Goal: Find contact information: Find contact information

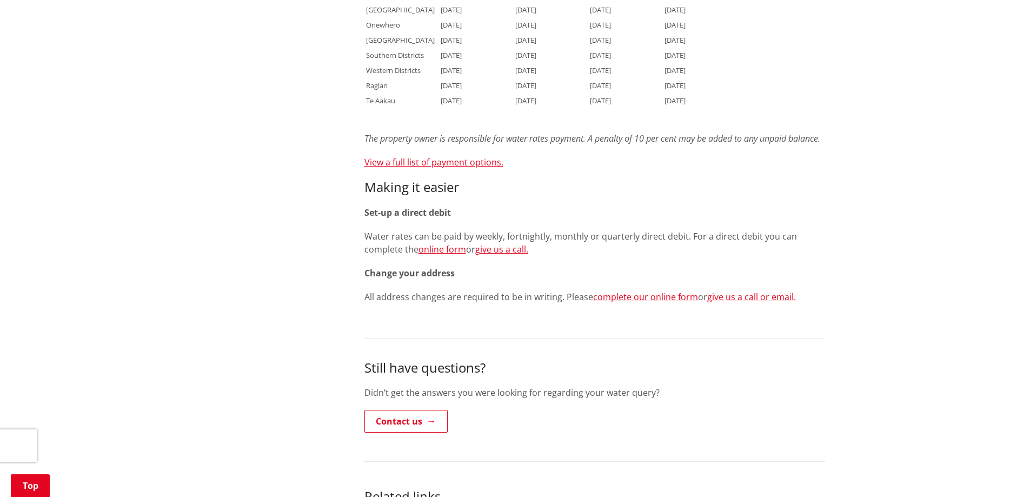
scroll to position [1028, 0]
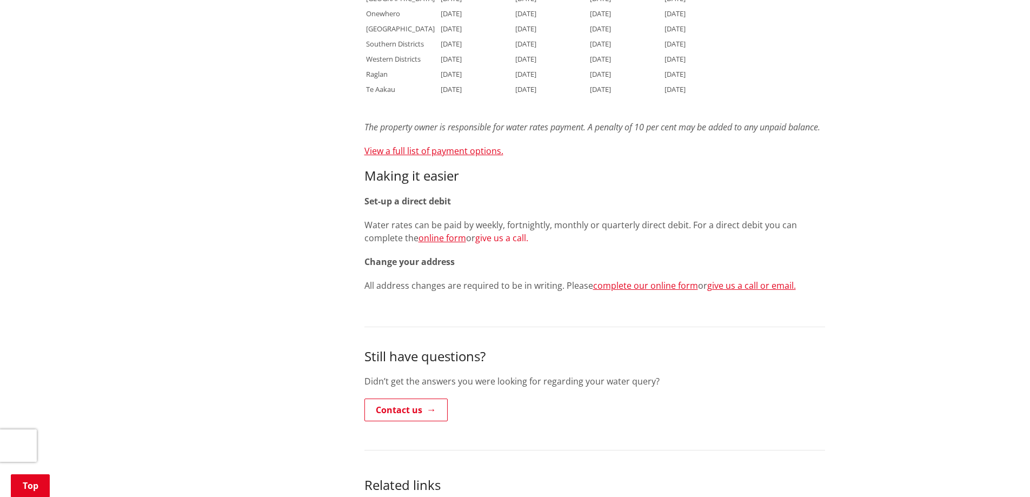
click at [504, 236] on link "give us a call." at bounding box center [501, 238] width 53 height 12
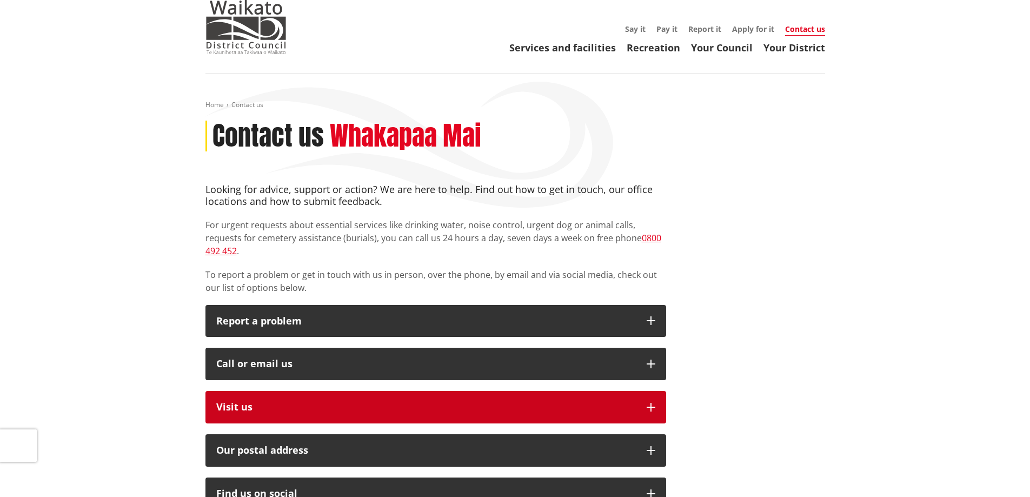
scroll to position [54, 0]
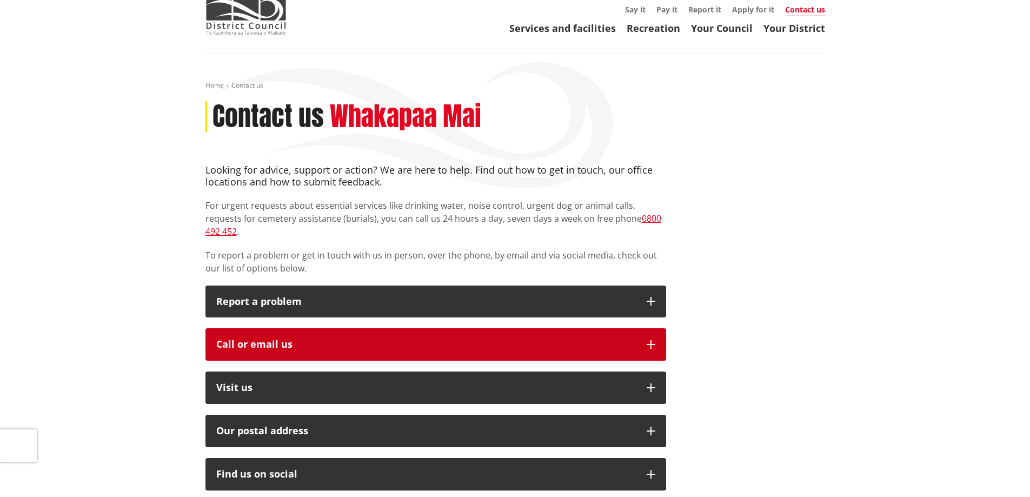
click at [337, 339] on div "Call or email us" at bounding box center [426, 344] width 420 height 11
